Goal: Navigation & Orientation: Find specific page/section

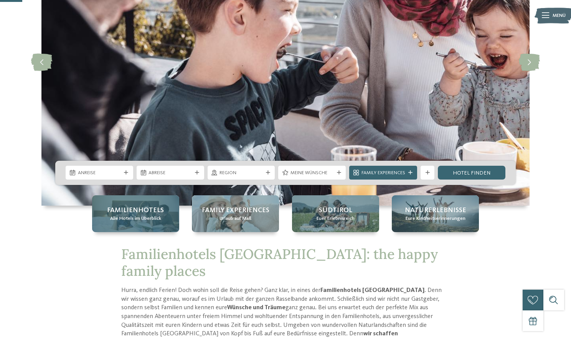
click at [144, 220] on span "Alle Hotels im Überblick" at bounding box center [135, 218] width 51 height 7
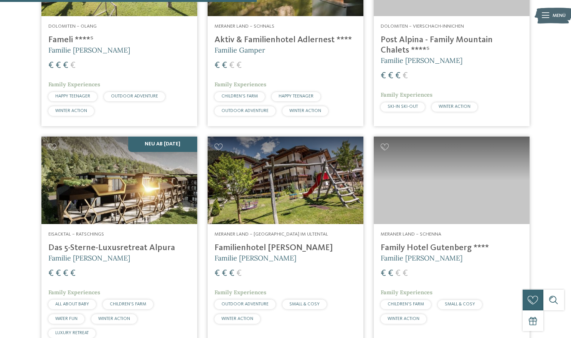
scroll to position [1036, 0]
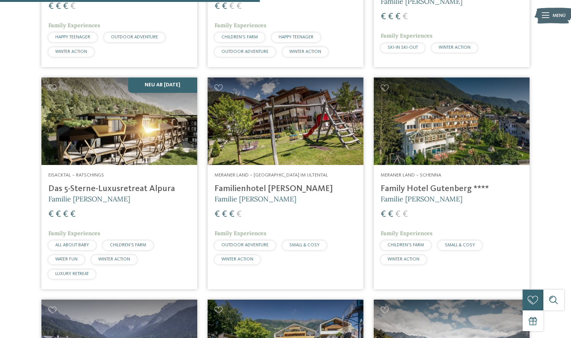
click at [265, 190] on h4 "Familienhotel [PERSON_NAME]" at bounding box center [285, 189] width 142 height 10
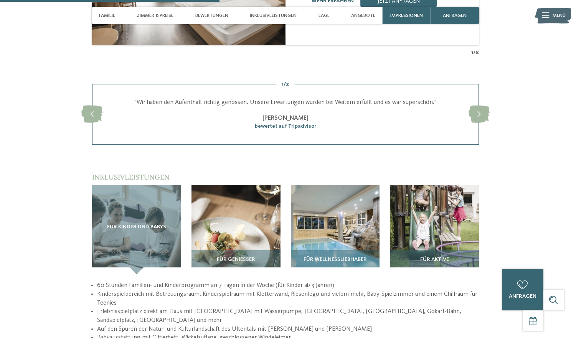
scroll to position [959, 0]
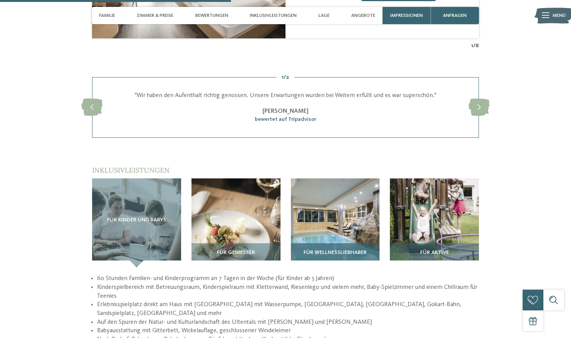
click at [346, 250] on span "Für Wellnessliebhaber" at bounding box center [335, 253] width 63 height 6
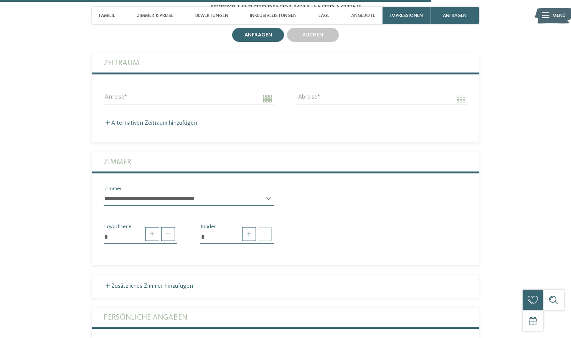
scroll to position [1765, 0]
